Goal: Task Accomplishment & Management: Use online tool/utility

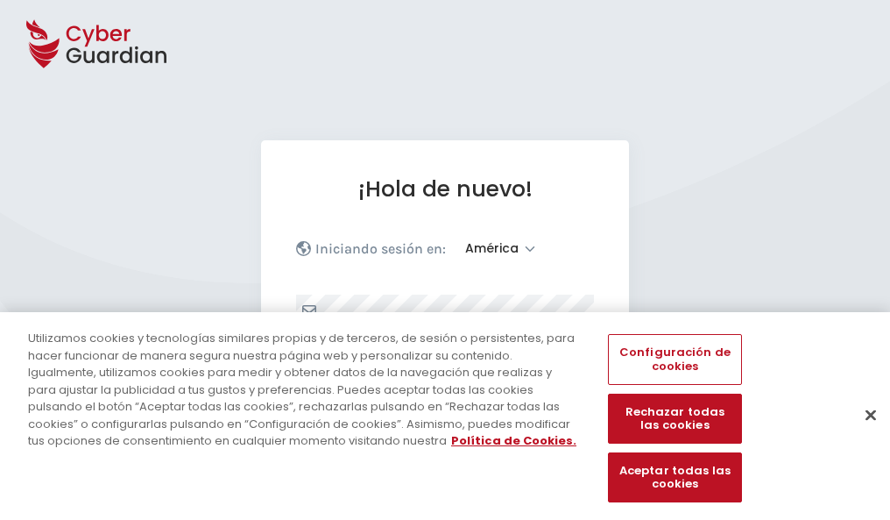
select select "América"
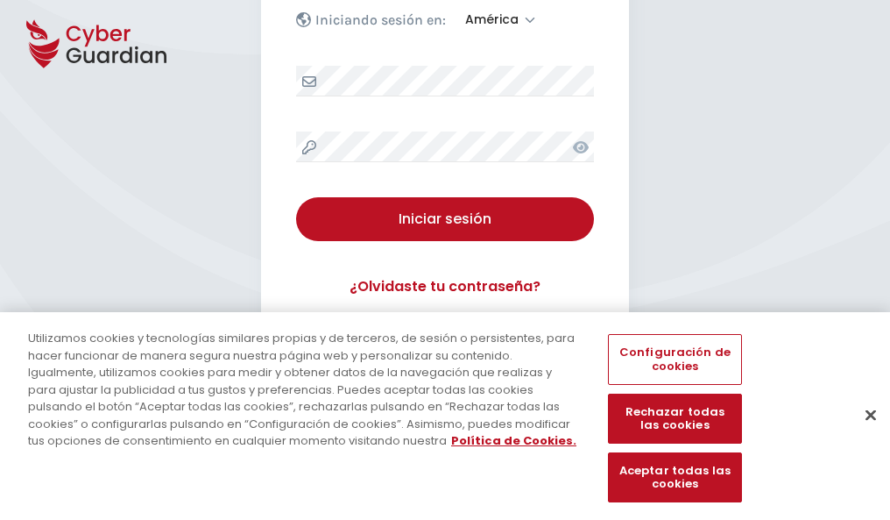
click at [862, 433] on button "Cerrar" at bounding box center [871, 414] width 39 height 39
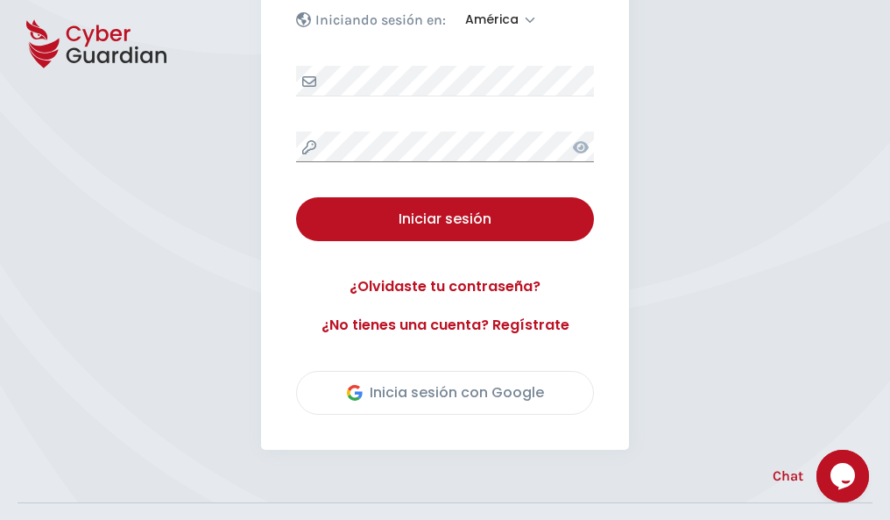
scroll to position [398, 0]
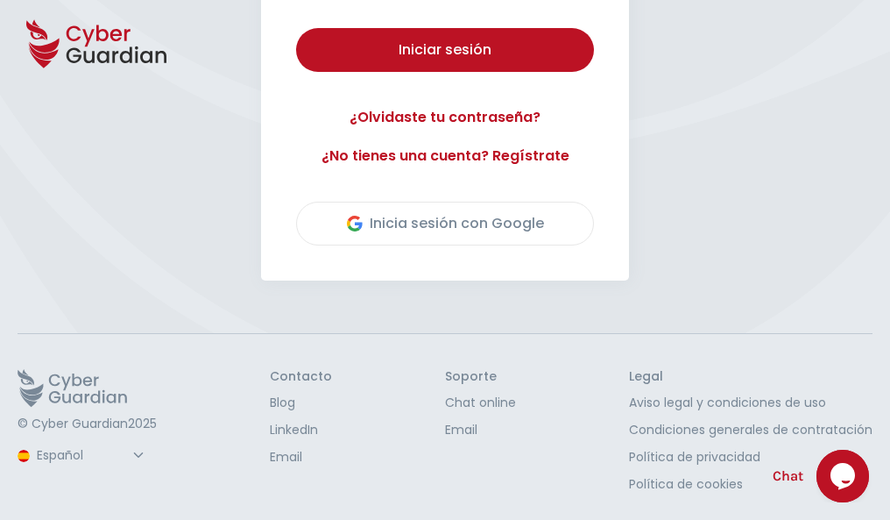
click at [296, 28] on button "Iniciar sesión" at bounding box center [445, 50] width 298 height 44
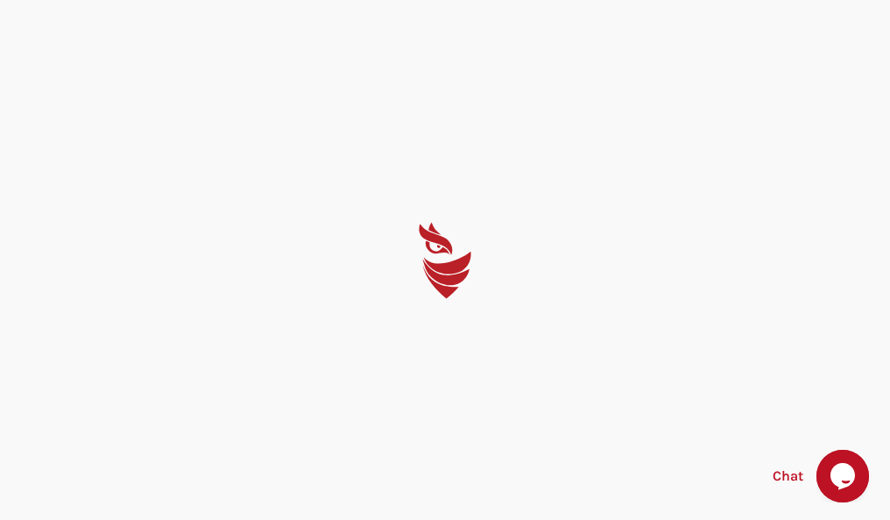
scroll to position [0, 0]
select select "English"
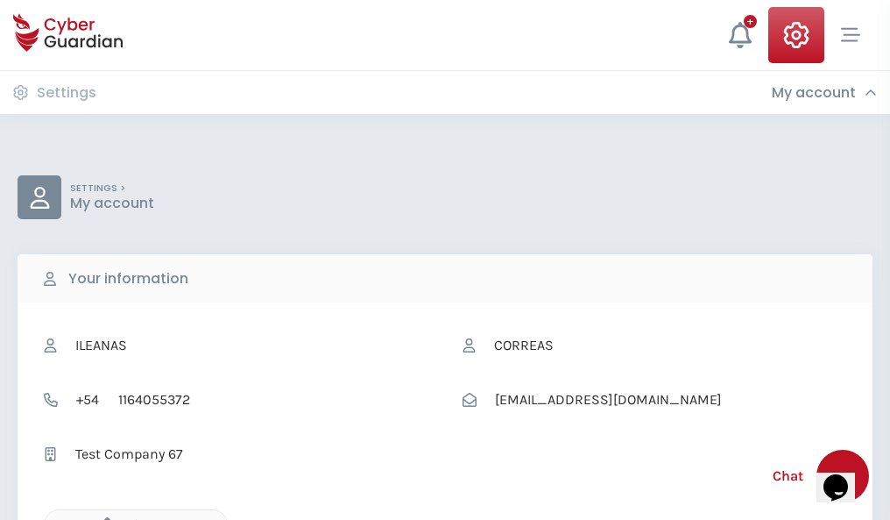
click at [103, 518] on icon "button" at bounding box center [102, 524] width 15 height 15
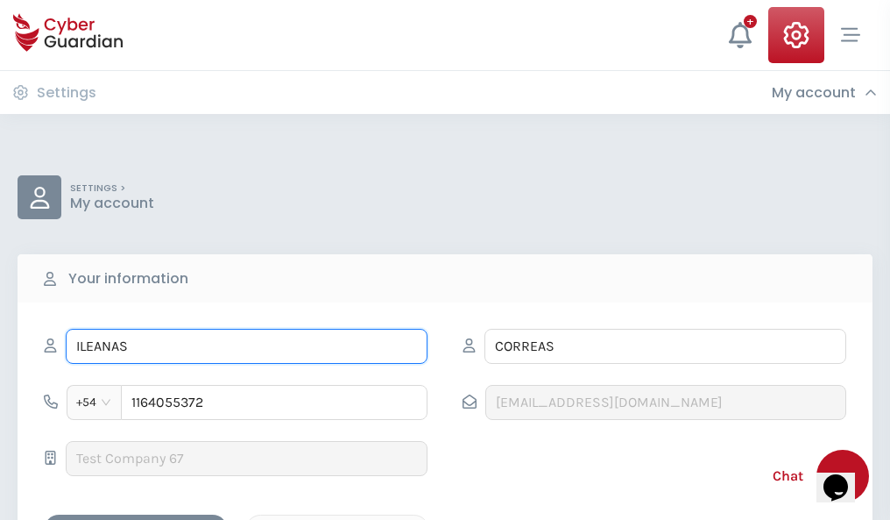
click at [246, 346] on input "ILEANAS" at bounding box center [247, 346] width 362 height 35
type input "I"
type input "Verónica"
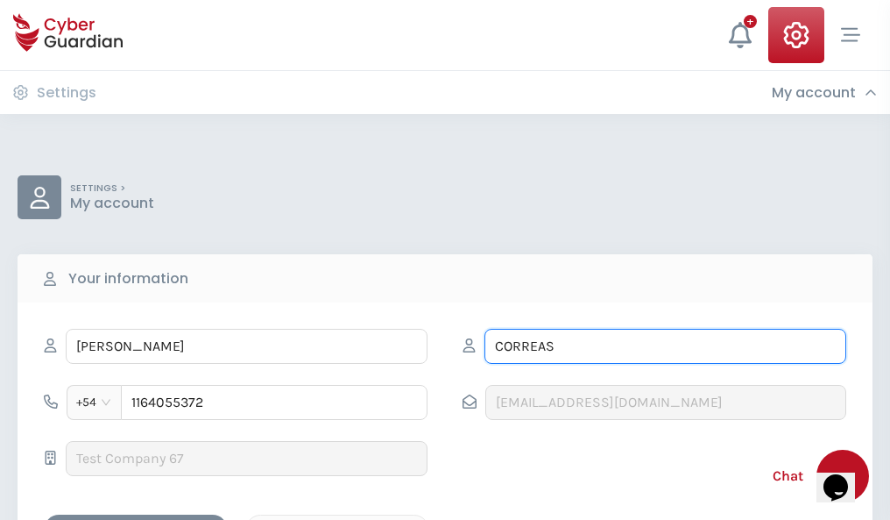
click at [665, 346] on input "CORREAS" at bounding box center [665, 346] width 362 height 35
type input "C"
type input "Villena"
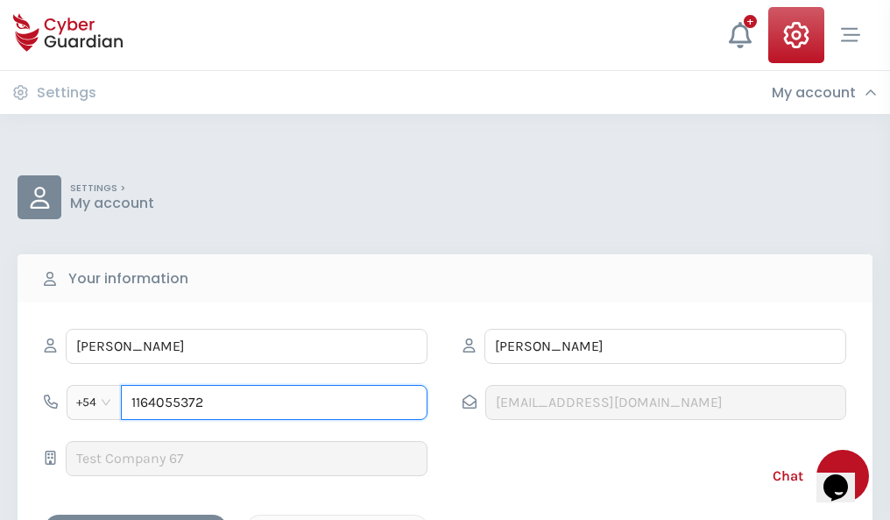
click at [274, 402] on input "1164055372" at bounding box center [274, 402] width 307 height 35
type input "1"
type input "4916558964"
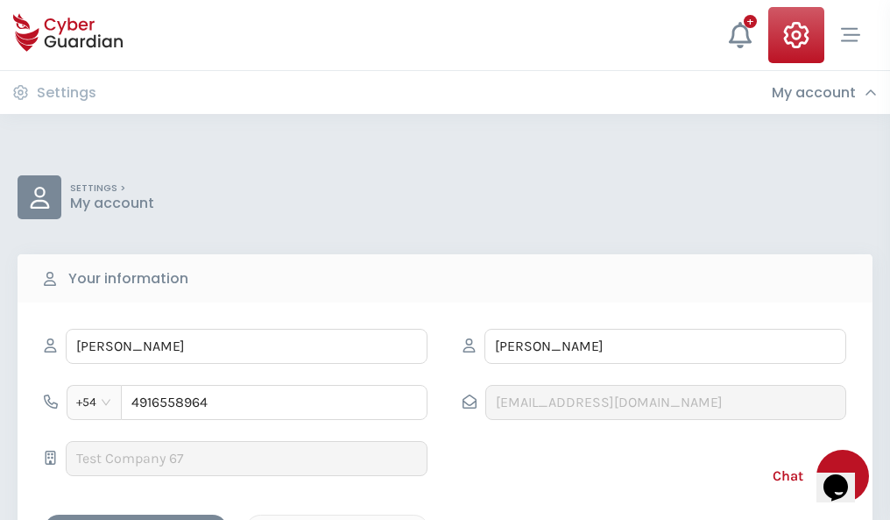
click at [337, 519] on div "Cancel" at bounding box center [337, 530] width 156 height 22
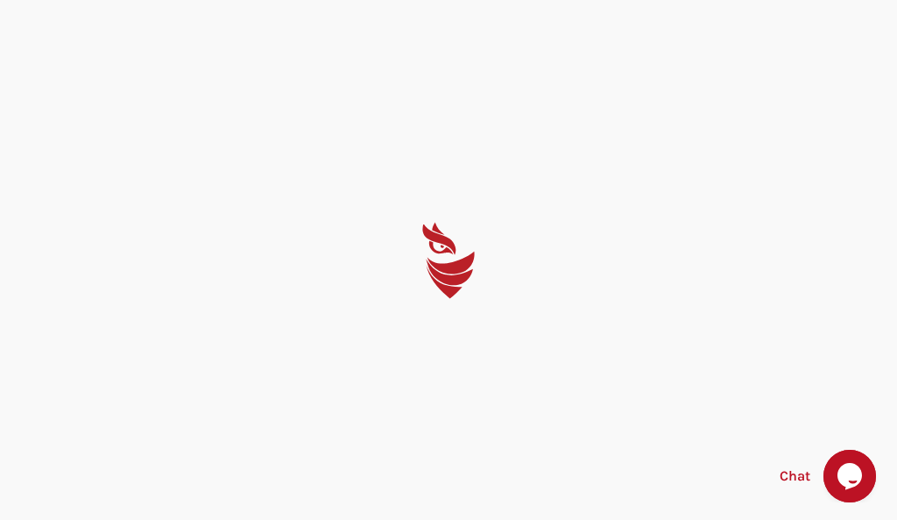
select select "English"
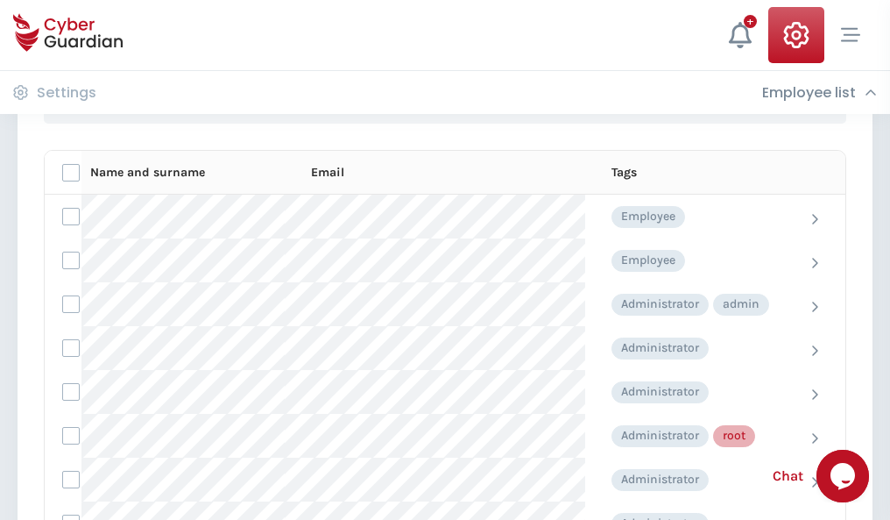
scroll to position [881, 0]
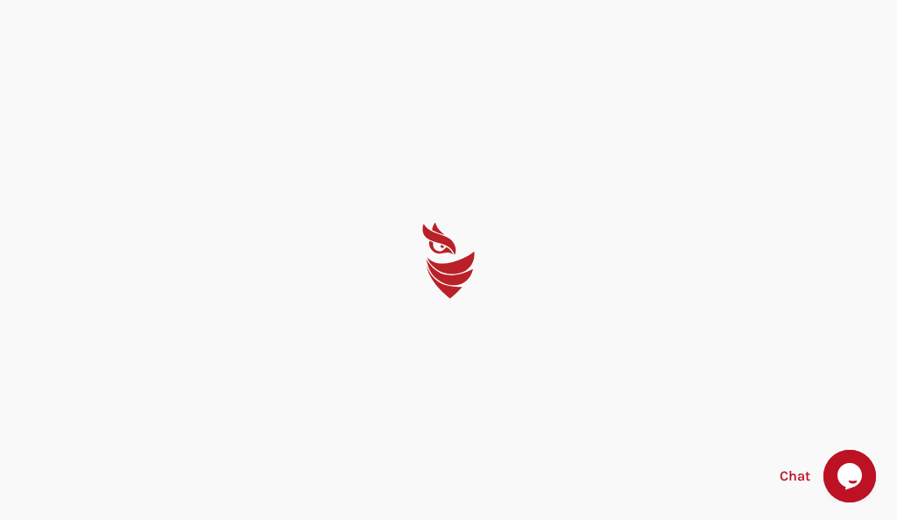
select select "English"
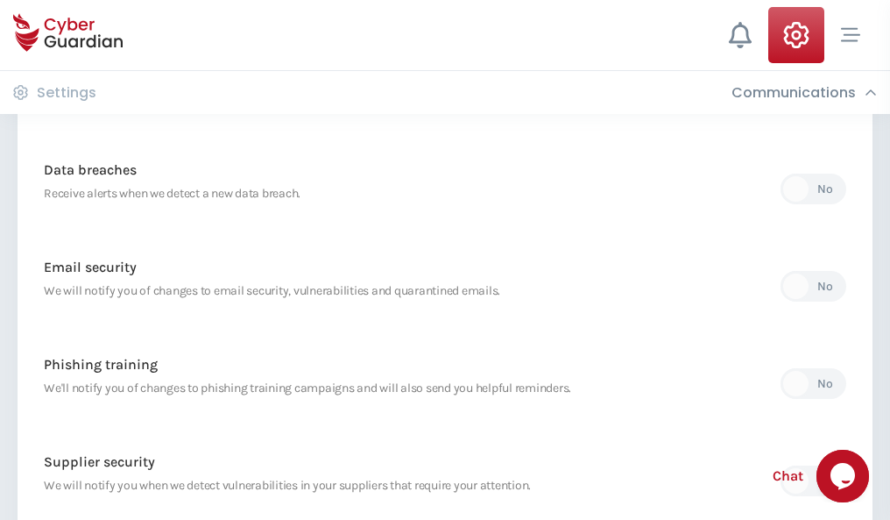
scroll to position [923, 0]
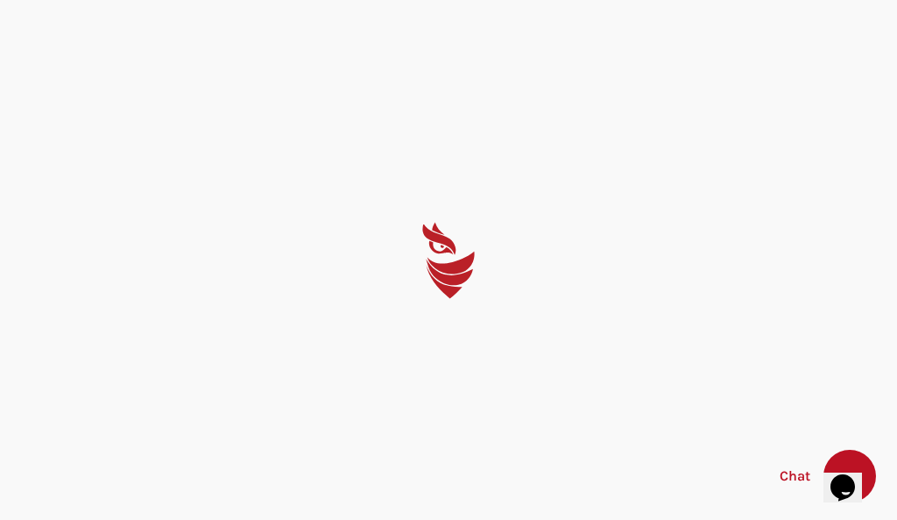
select select "English"
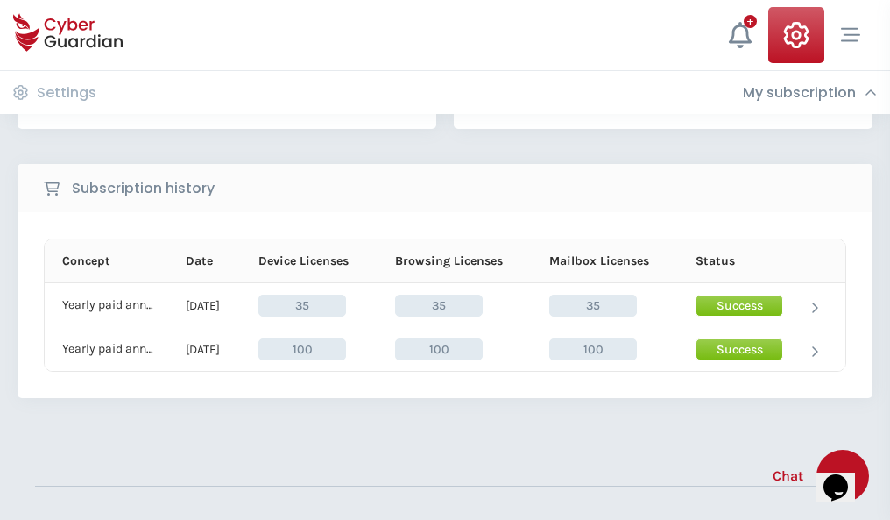
scroll to position [488, 0]
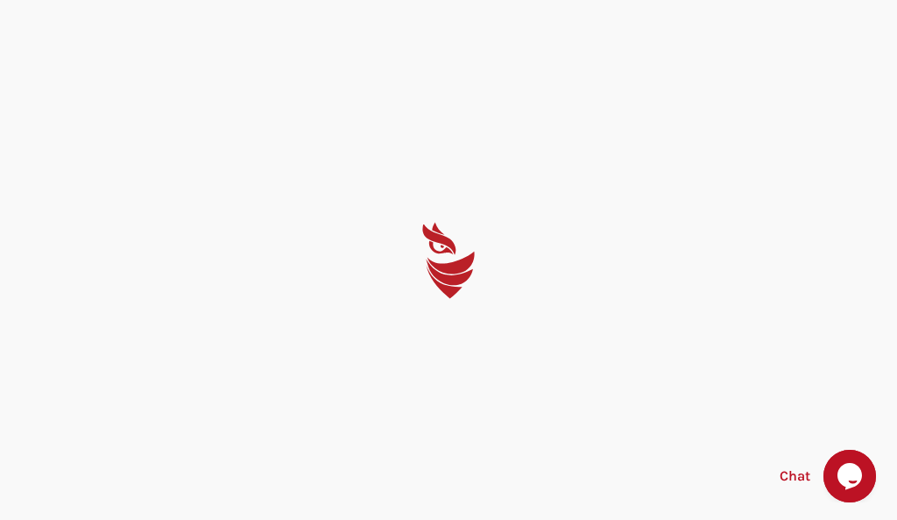
select select "English"
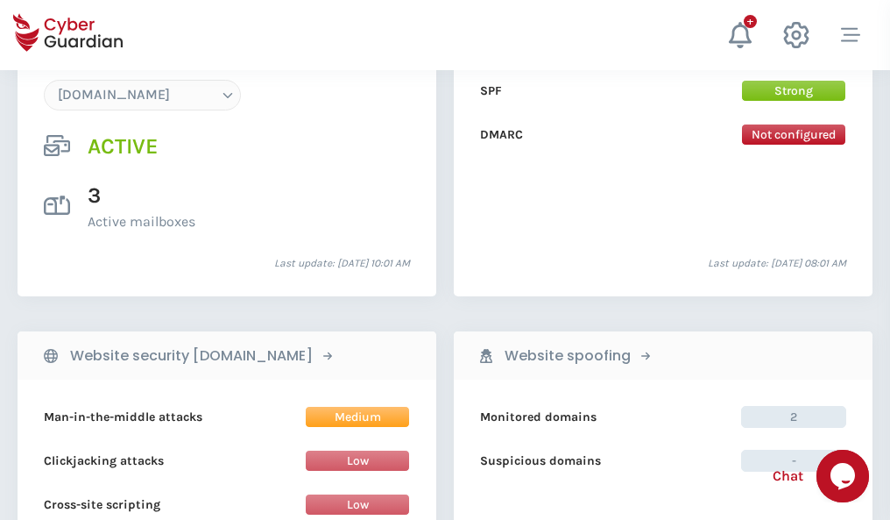
scroll to position [1866, 0]
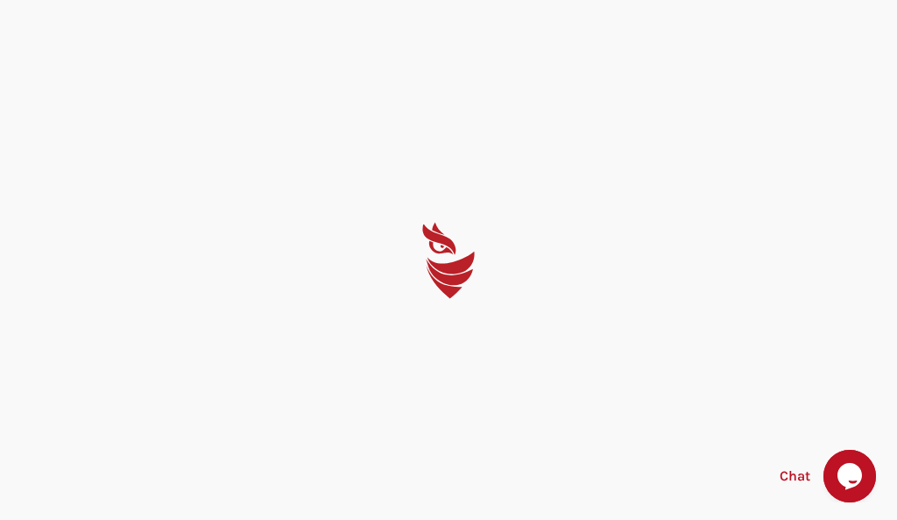
select select "English"
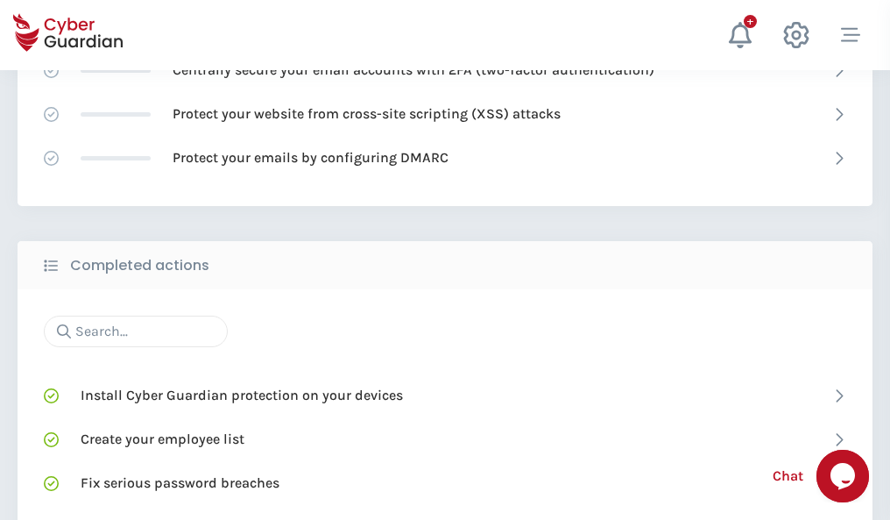
scroll to position [1167, 0]
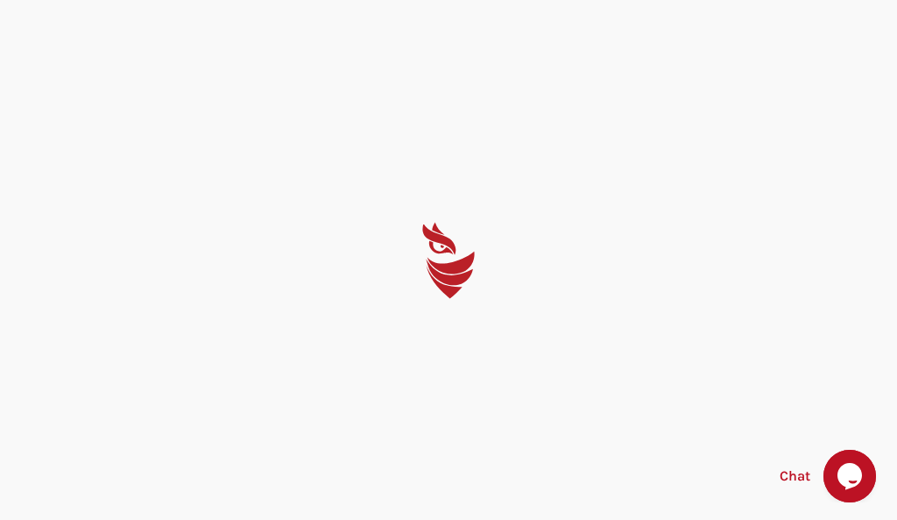
select select "English"
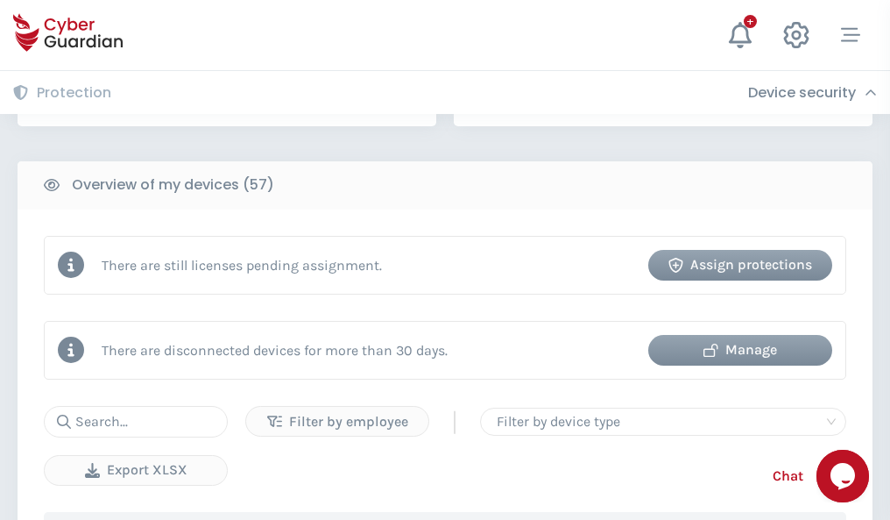
scroll to position [1698, 0]
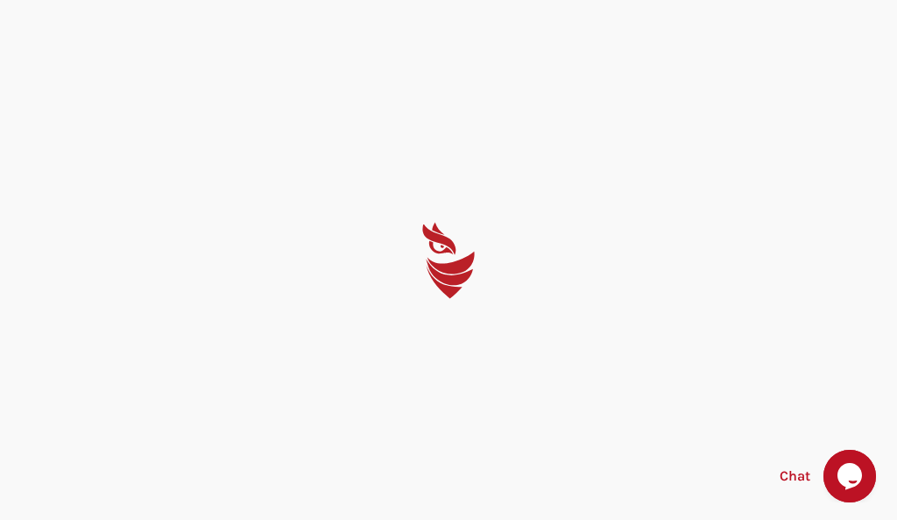
select select "English"
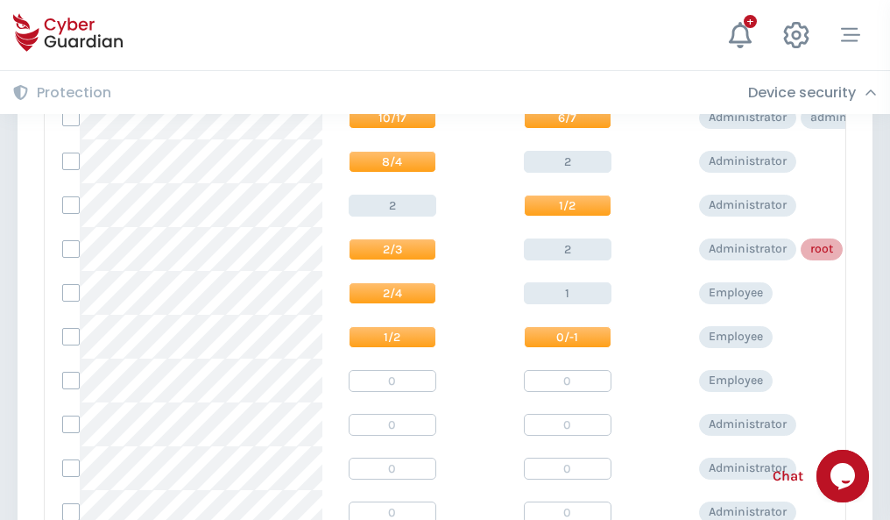
scroll to position [883, 0]
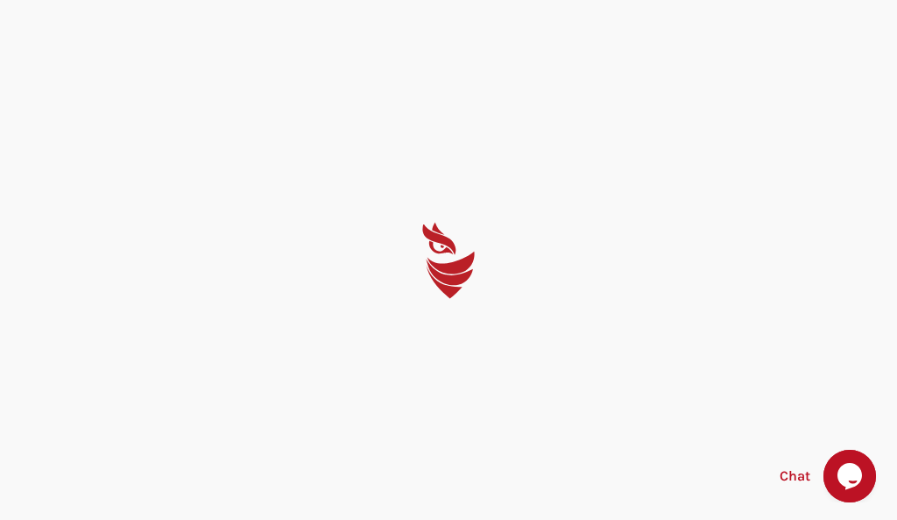
select select "English"
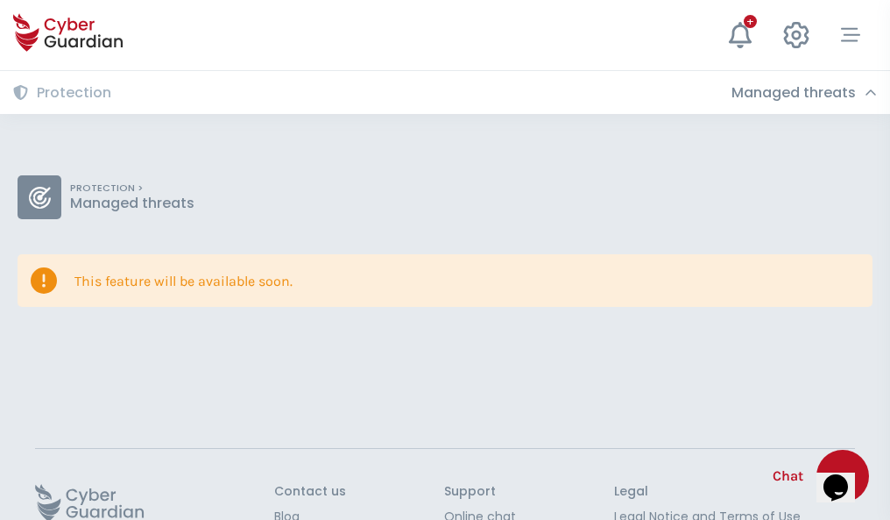
scroll to position [114, 0]
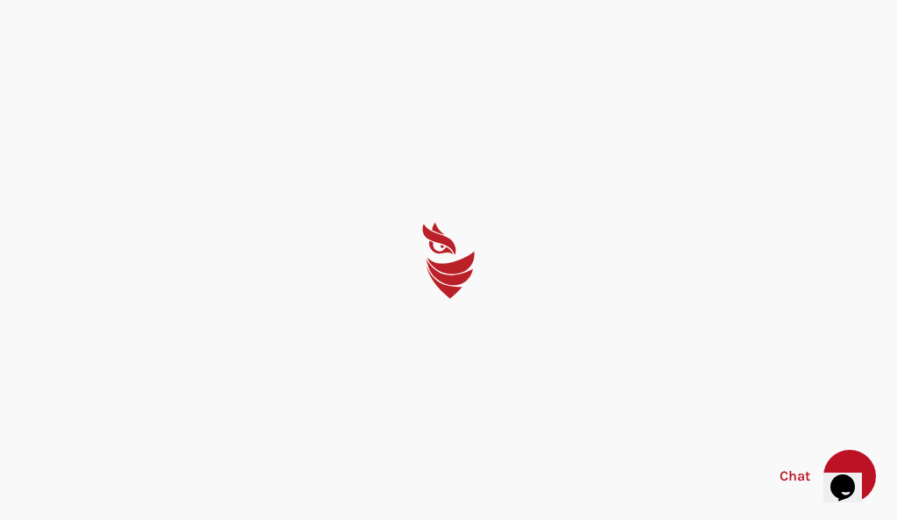
select select "English"
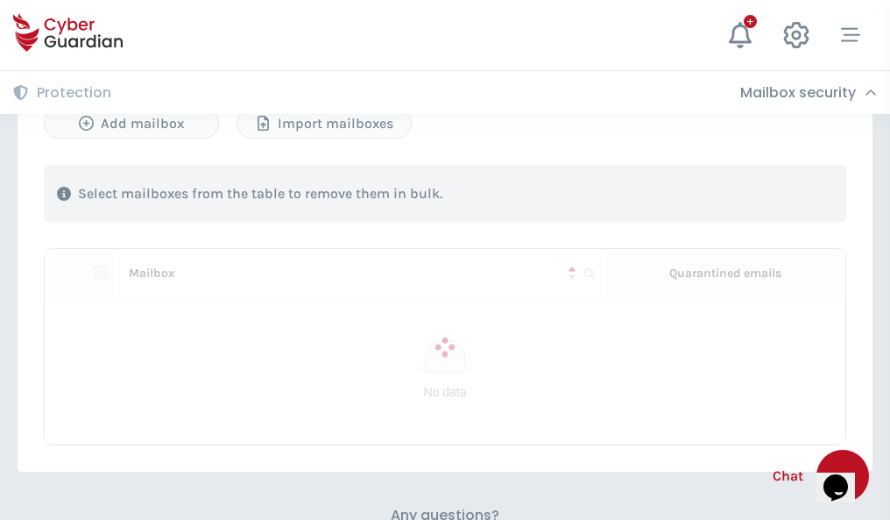
scroll to position [750, 0]
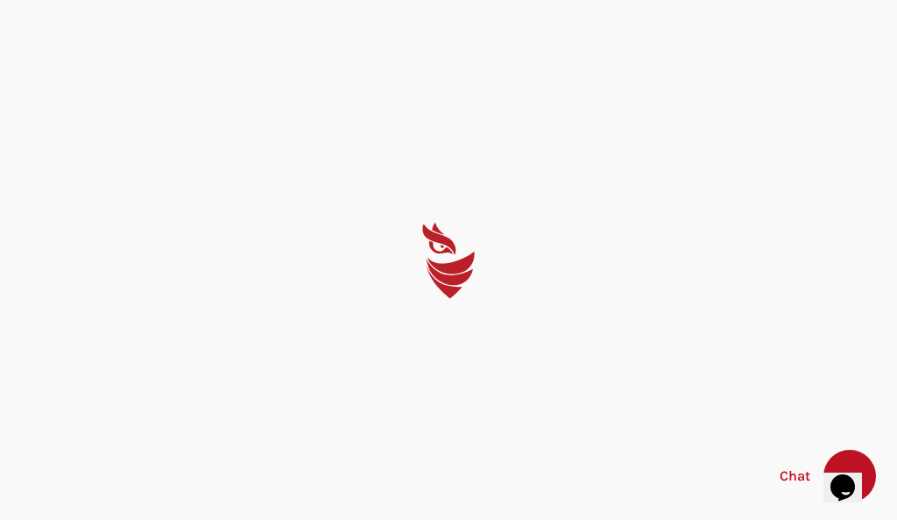
select select "English"
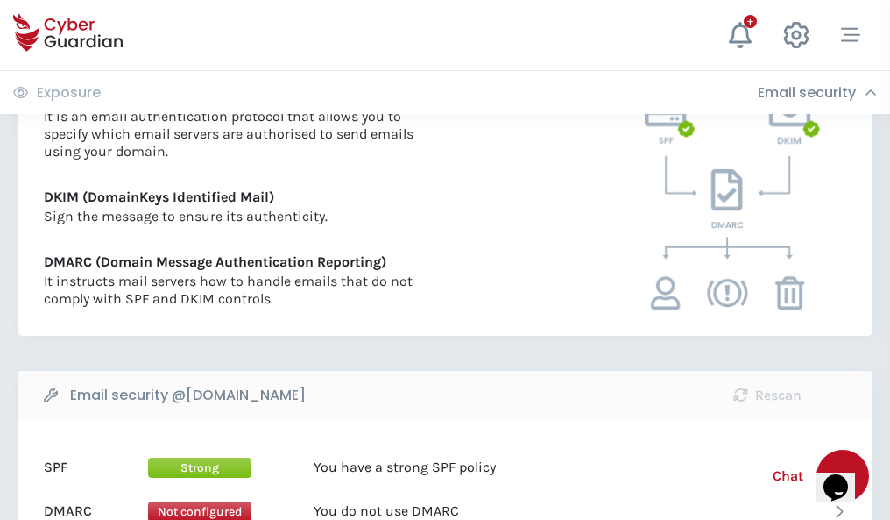
scroll to position [945, 0]
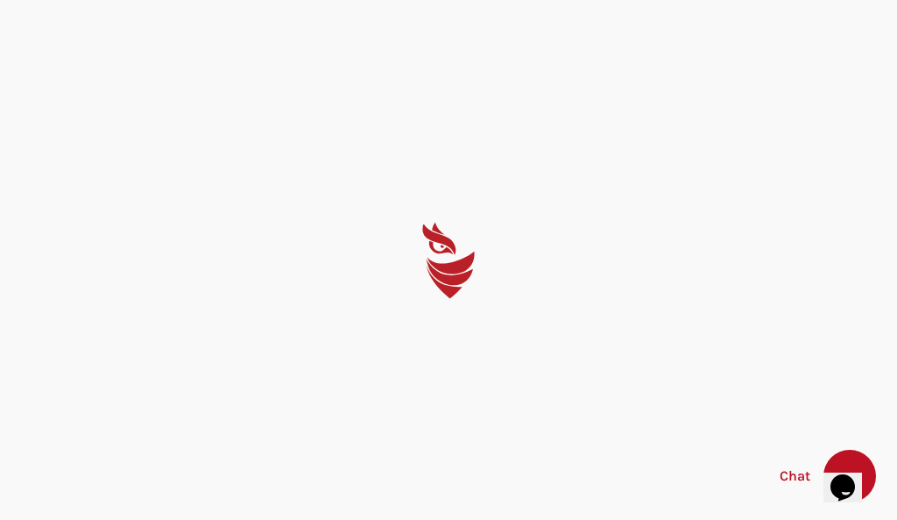
select select "English"
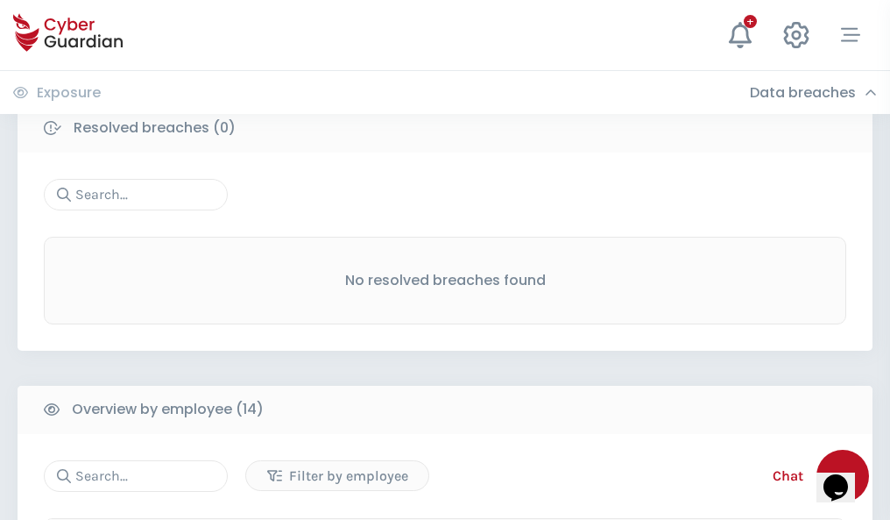
scroll to position [1582, 0]
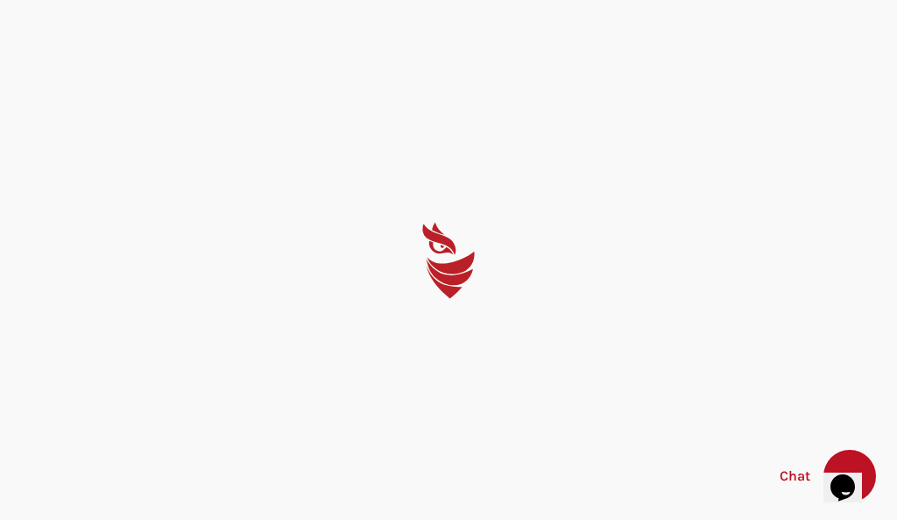
select select "English"
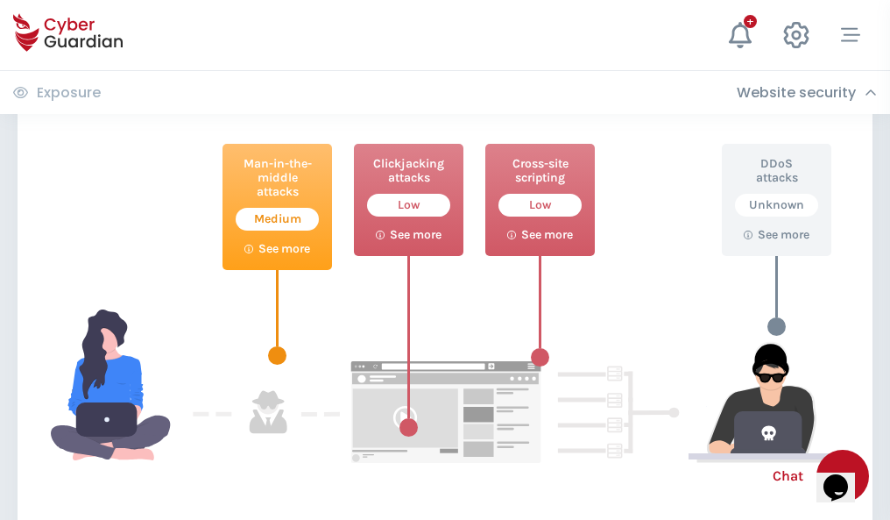
scroll to position [954, 0]
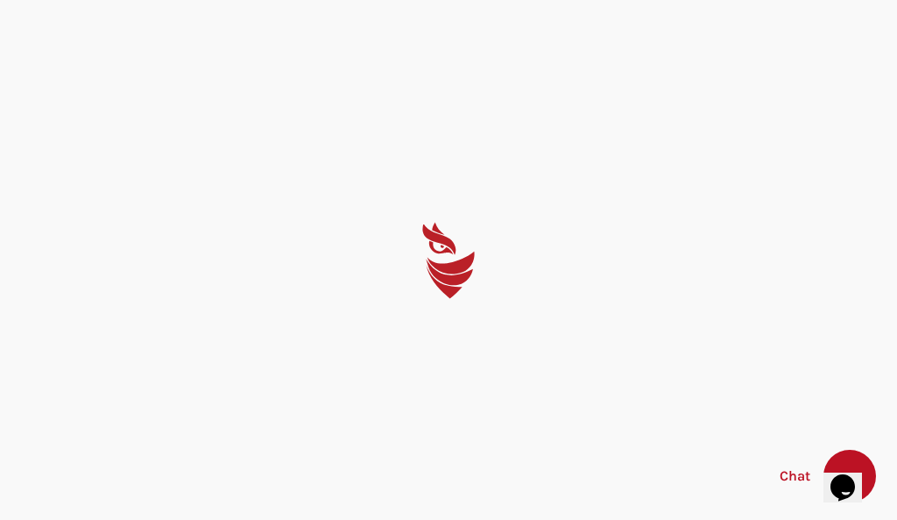
select select "English"
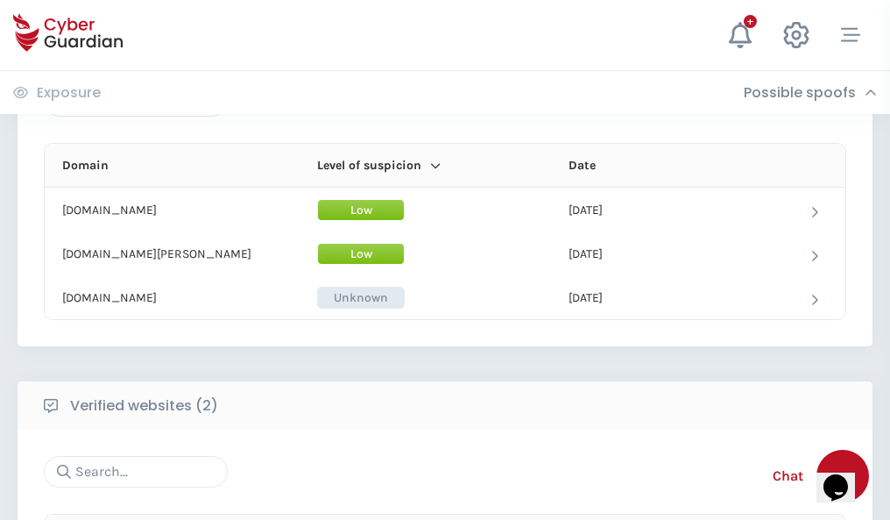
scroll to position [1051, 0]
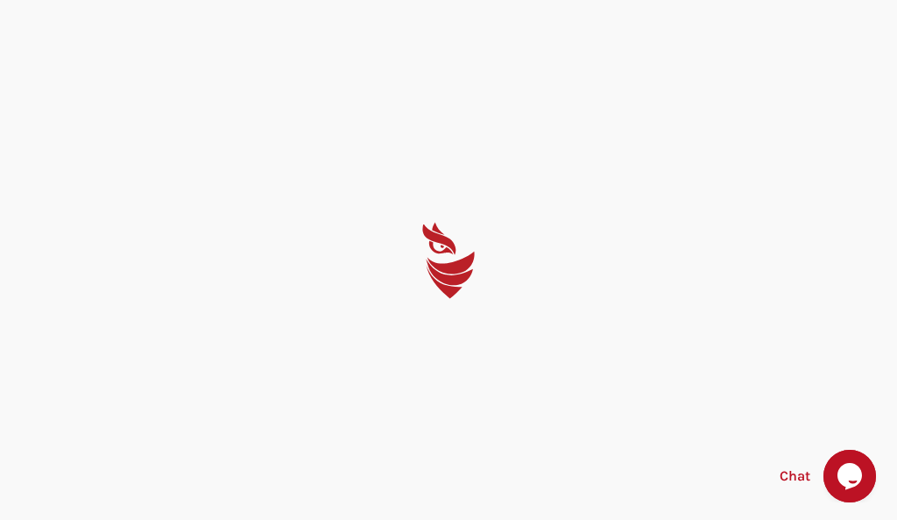
select select "English"
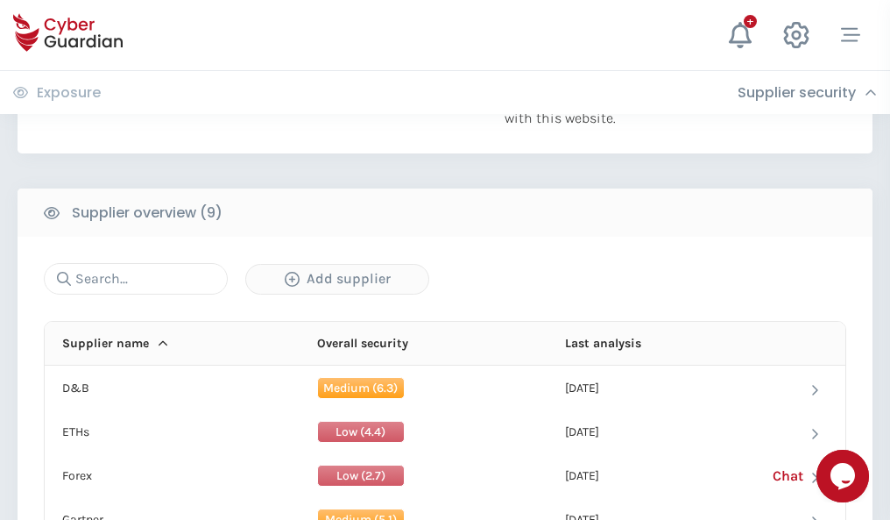
scroll to position [1222, 0]
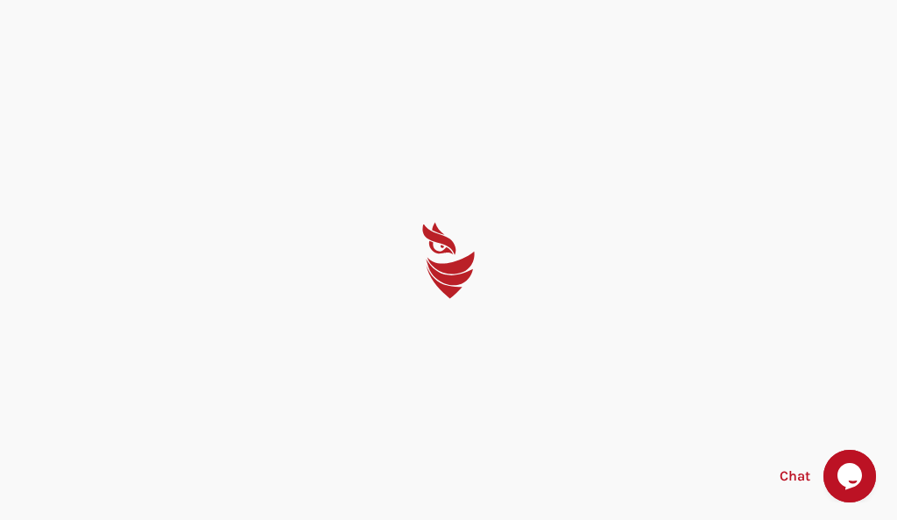
select select "English"
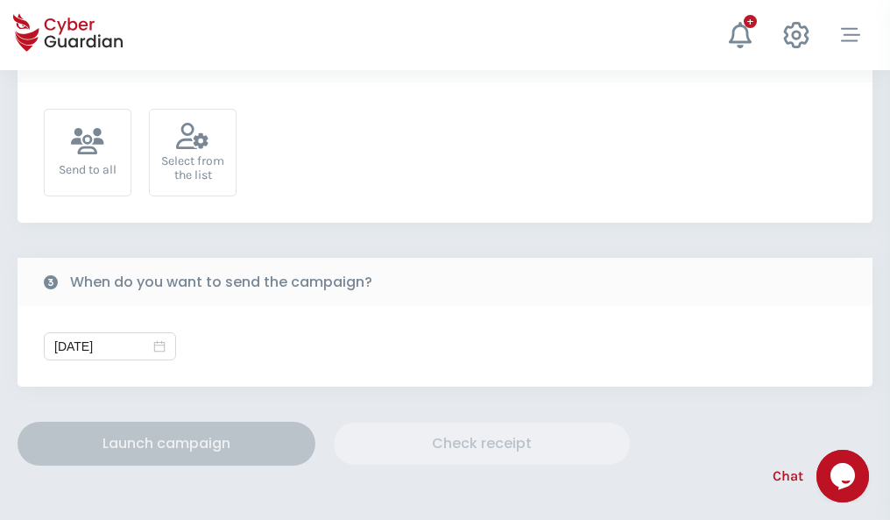
scroll to position [641, 0]
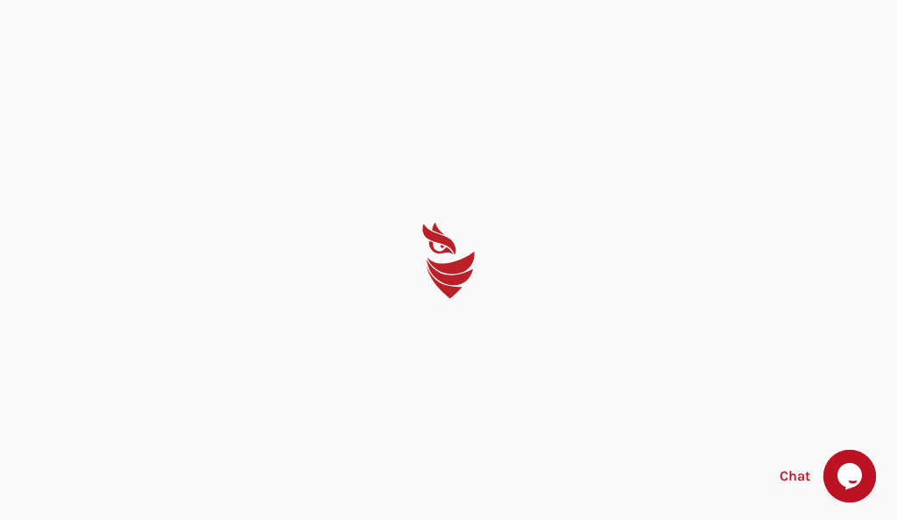
select select "English"
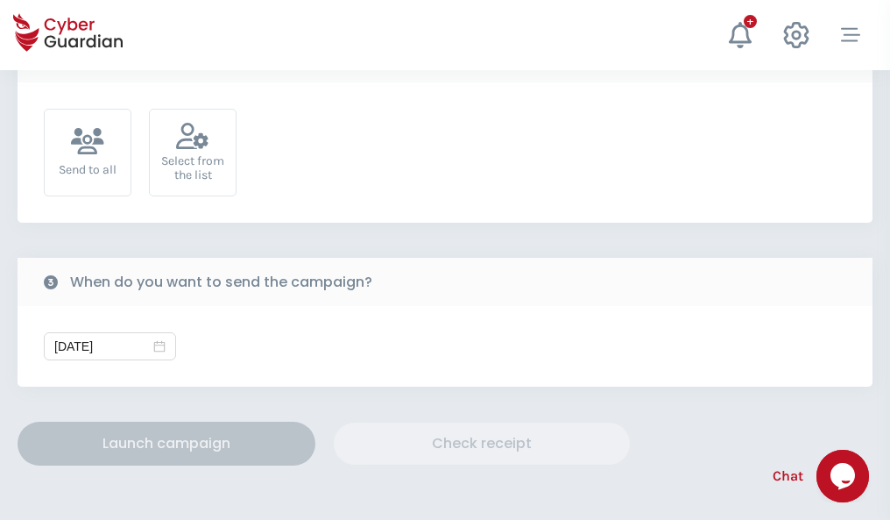
scroll to position [641, 0]
